Goal: Communication & Community: Ask a question

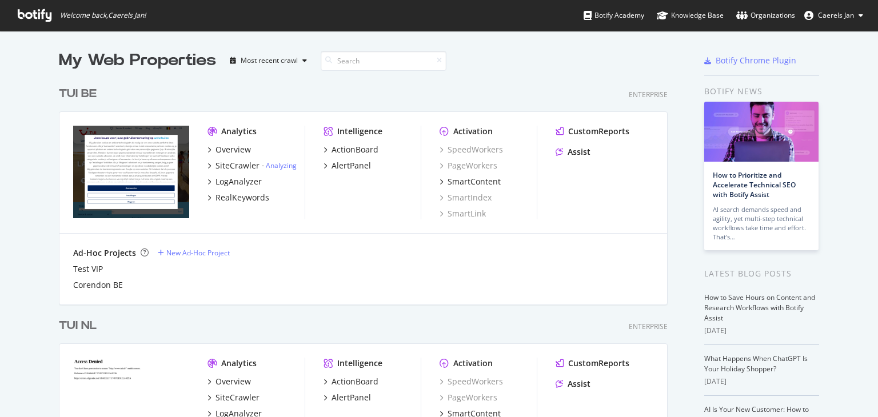
scroll to position [408, 861]
click at [577, 157] on div "Assist" at bounding box center [579, 151] width 23 height 11
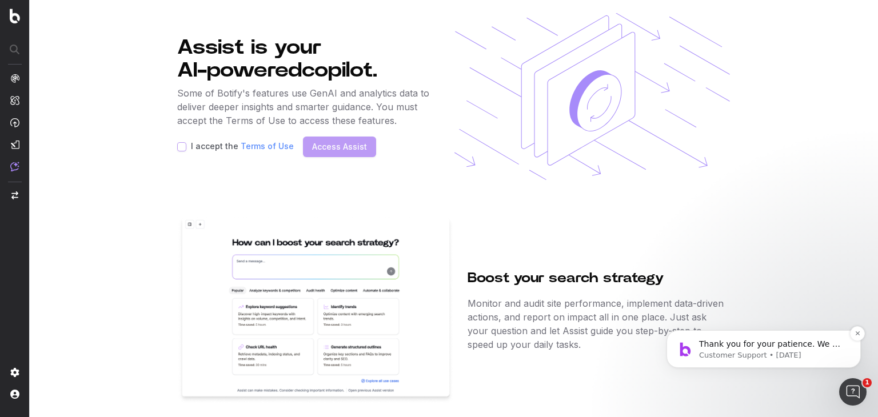
click at [795, 354] on p "Customer Support • [DATE]" at bounding box center [773, 355] width 148 height 10
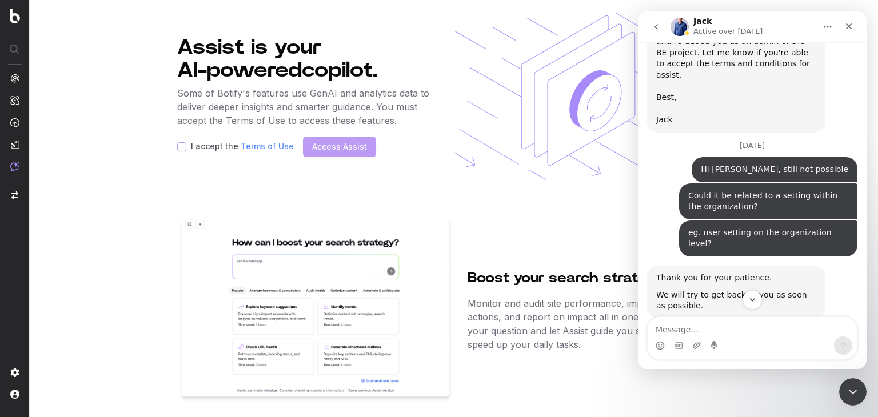
scroll to position [2026, 0]
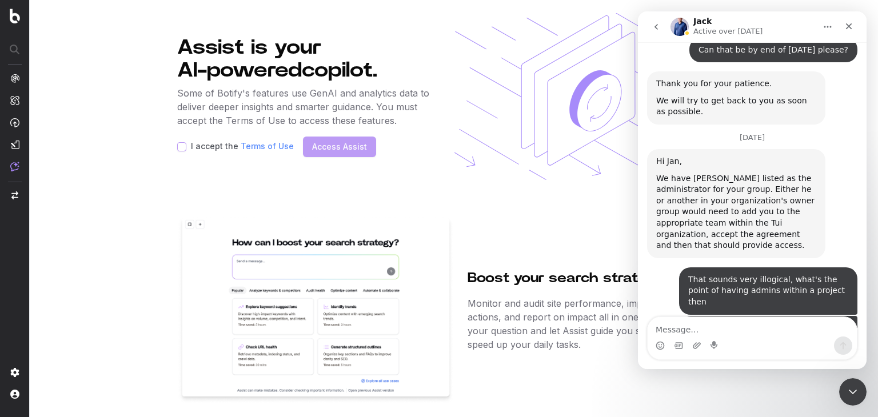
click at [750, 322] on textarea "Message…" at bounding box center [752, 326] width 209 height 19
click at [851, 21] on div "Close" at bounding box center [849, 26] width 21 height 21
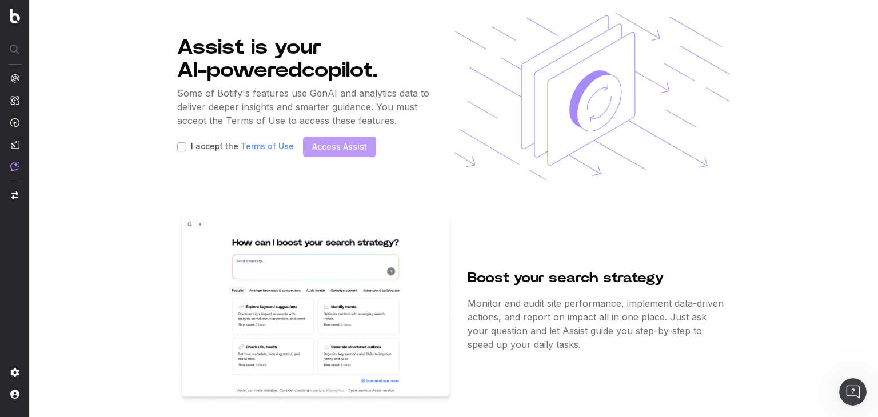
click at [455, 196] on div "Assist is your AI-powered copilot. Some of Botify's features use GenAI and anal…" at bounding box center [453, 208] width 553 height 391
